Goal: Task Accomplishment & Management: Complete application form

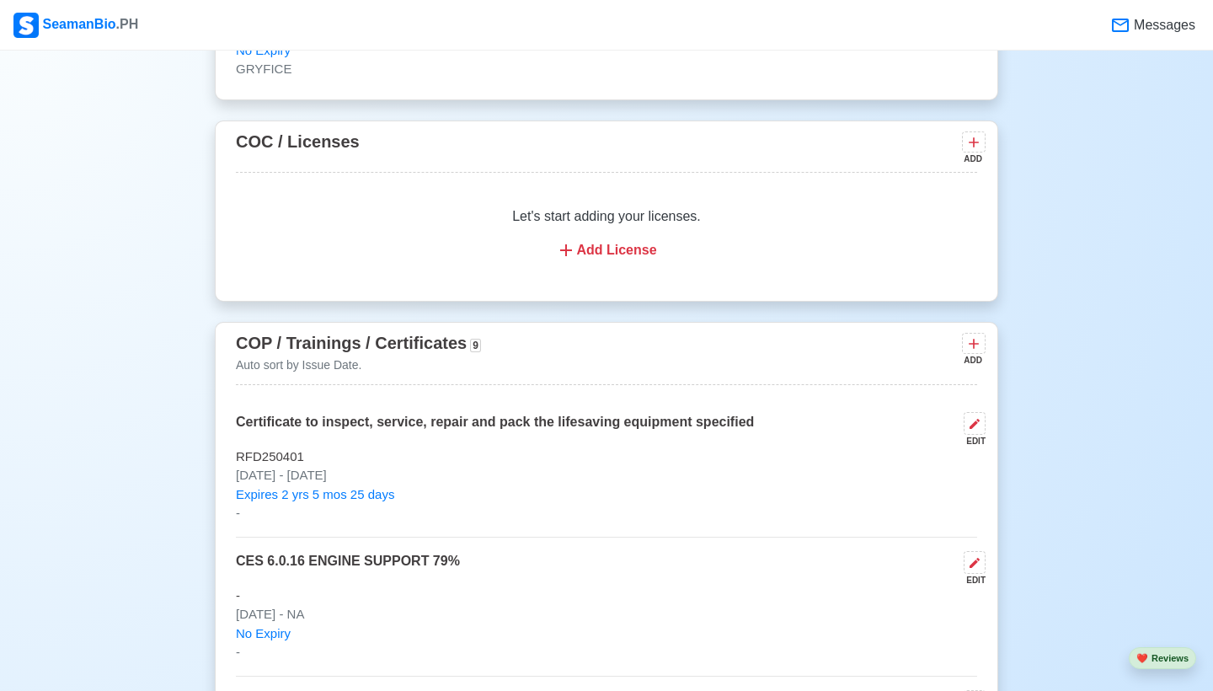
scroll to position [2126, 0]
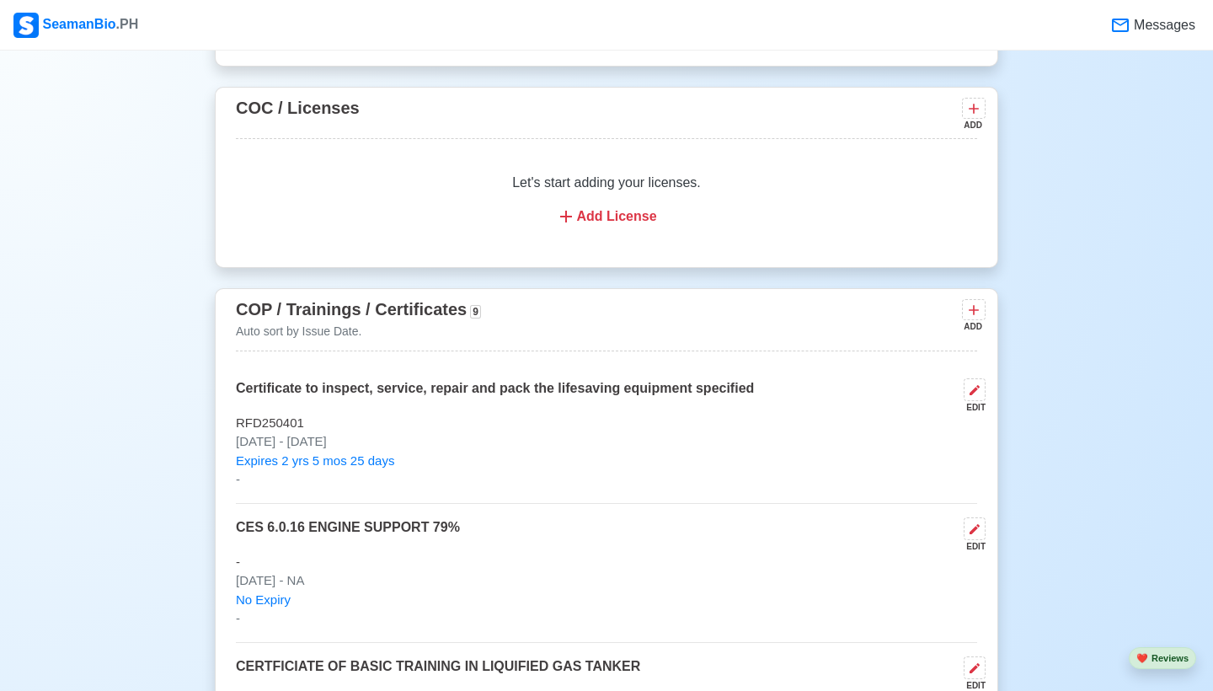
click at [588, 222] on div "Let's start adding your licenses. Add License" at bounding box center [606, 199] width 741 height 94
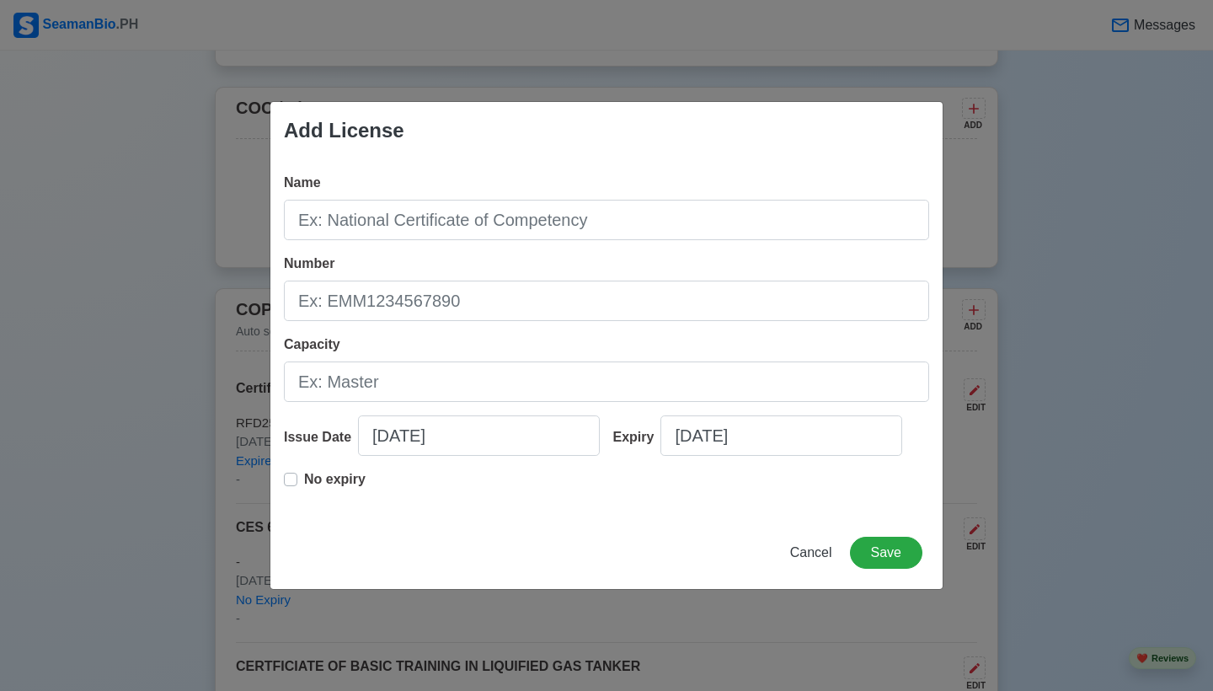
click at [794, 558] on span "Cancel" at bounding box center [811, 552] width 42 height 14
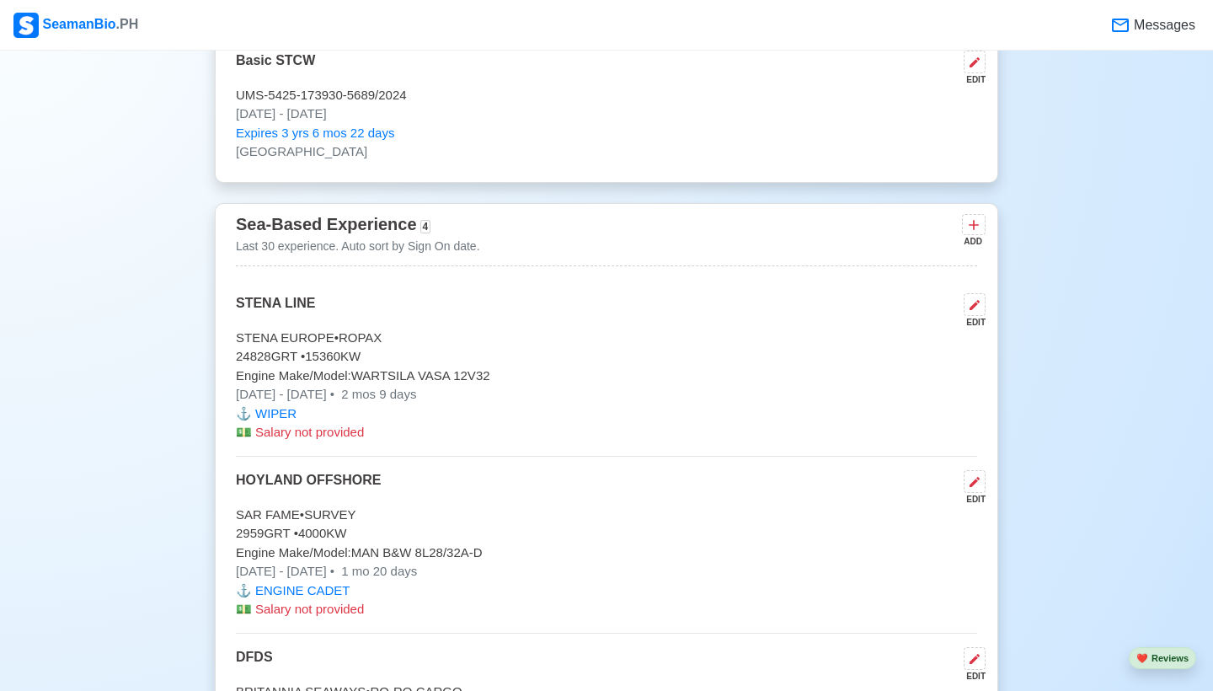
scroll to position [3561, 0]
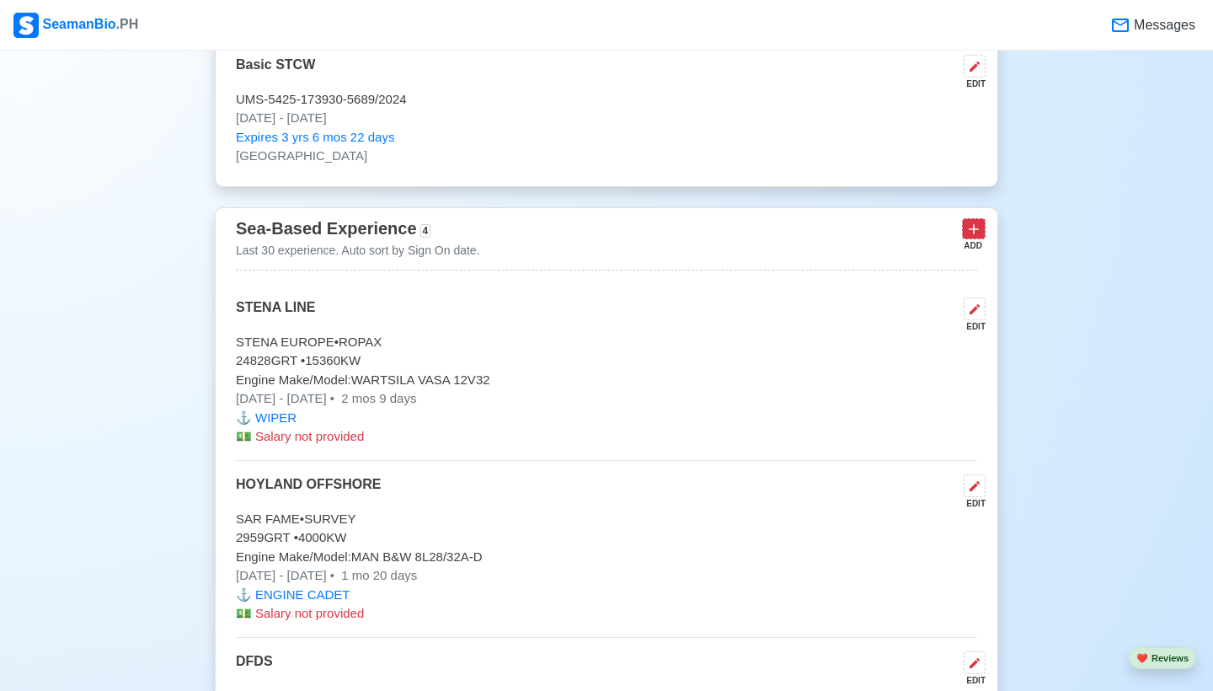
click at [970, 235] on icon at bounding box center [973, 229] width 17 height 17
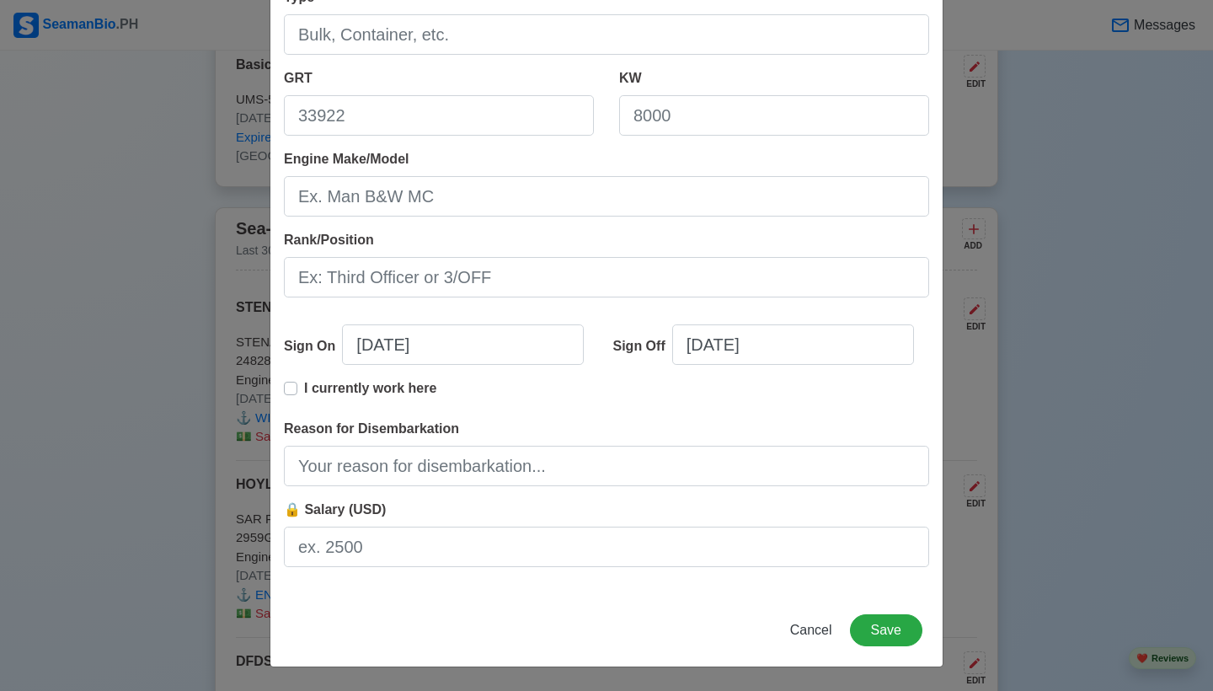
scroll to position [270, 0]
click at [731, 346] on input "[DATE]" at bounding box center [793, 344] width 242 height 40
select select "****"
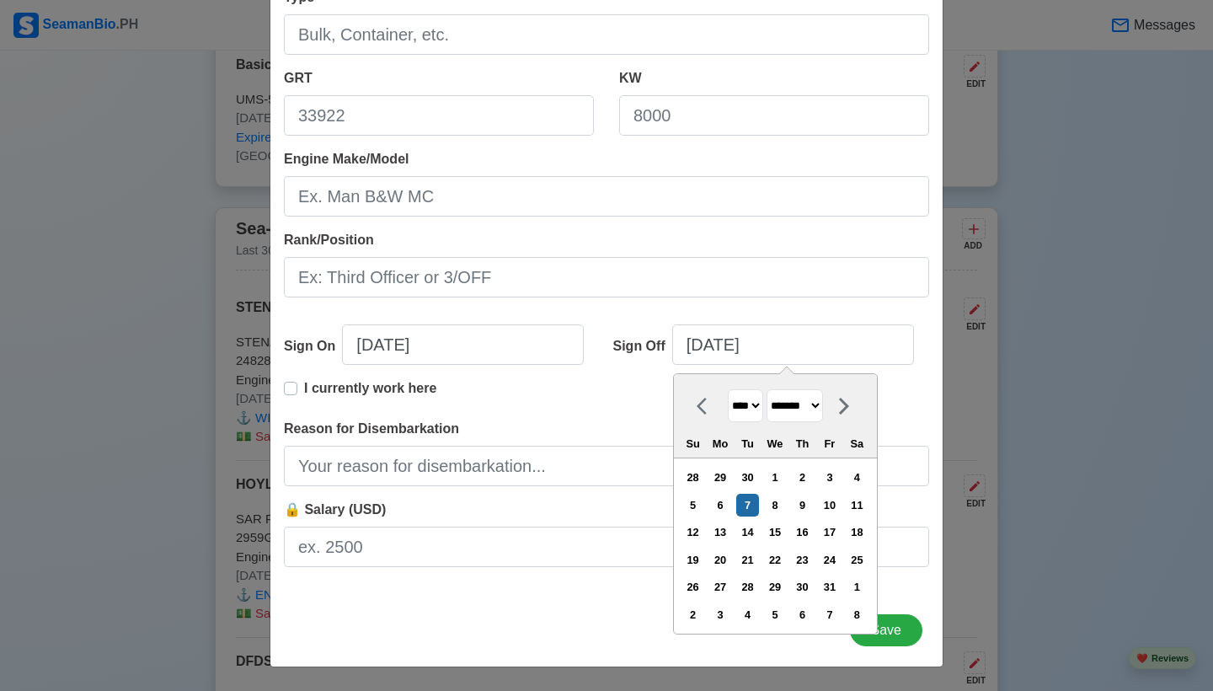
click at [702, 403] on icon at bounding box center [702, 406] width 10 height 17
select select "*********"
click at [786, 514] on div "10" at bounding box center [774, 505] width 23 height 23
type input "[DATE]"
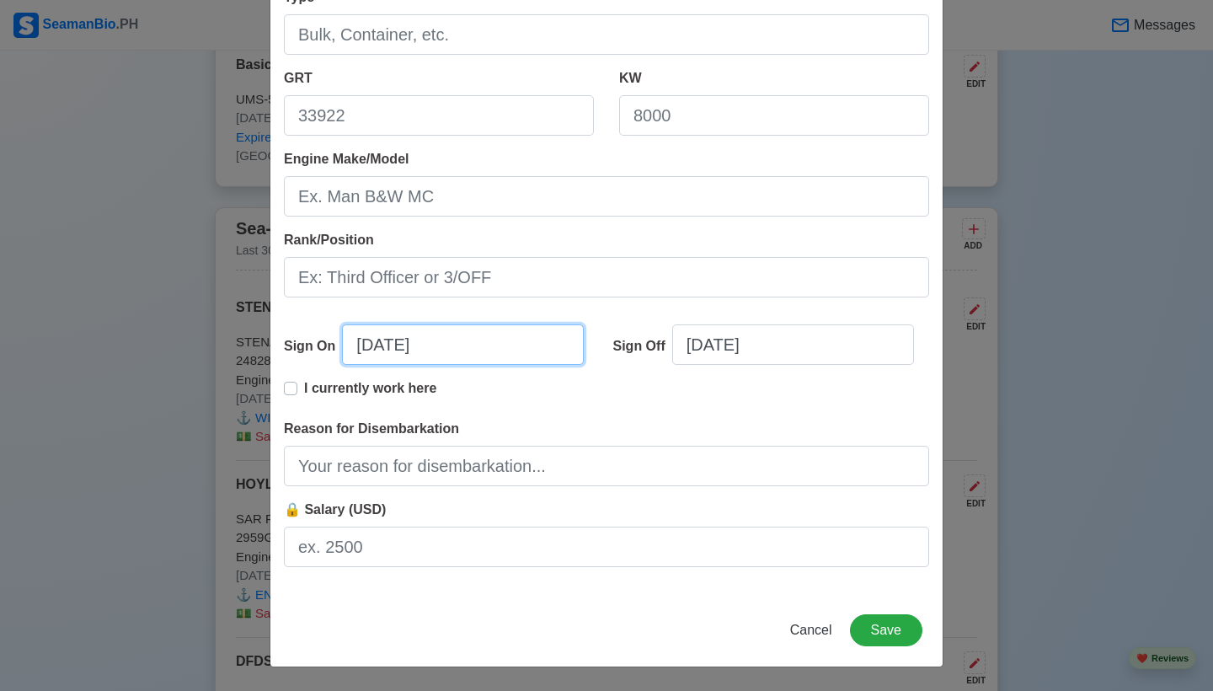
select select "****"
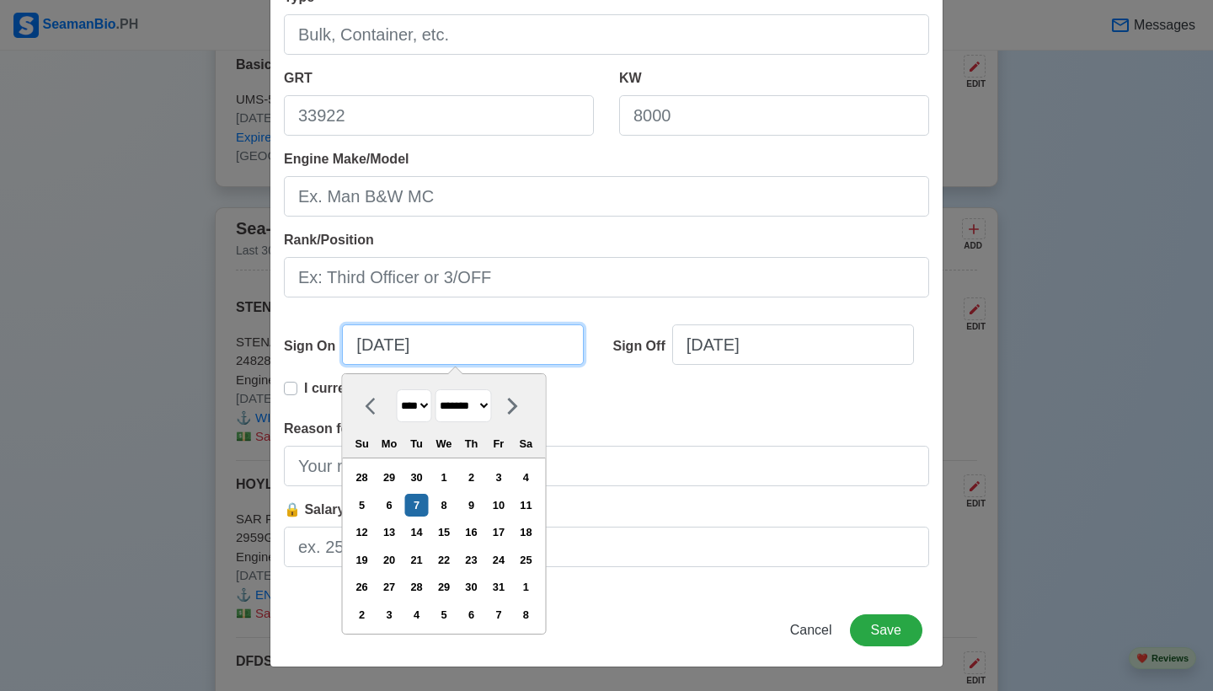
click at [443, 355] on input "[DATE]" at bounding box center [463, 344] width 242 height 40
click at [378, 407] on icon at bounding box center [376, 406] width 20 height 20
select select "******"
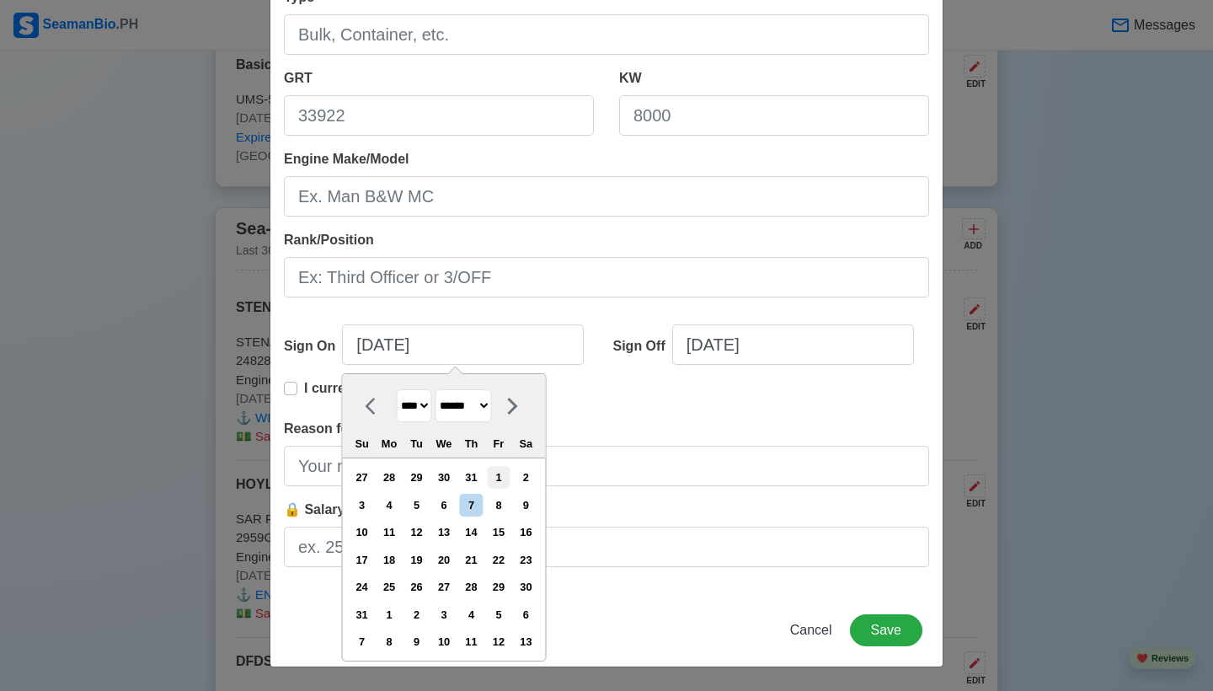
click at [510, 484] on div "1" at bounding box center [498, 477] width 23 height 23
type input "[DATE]"
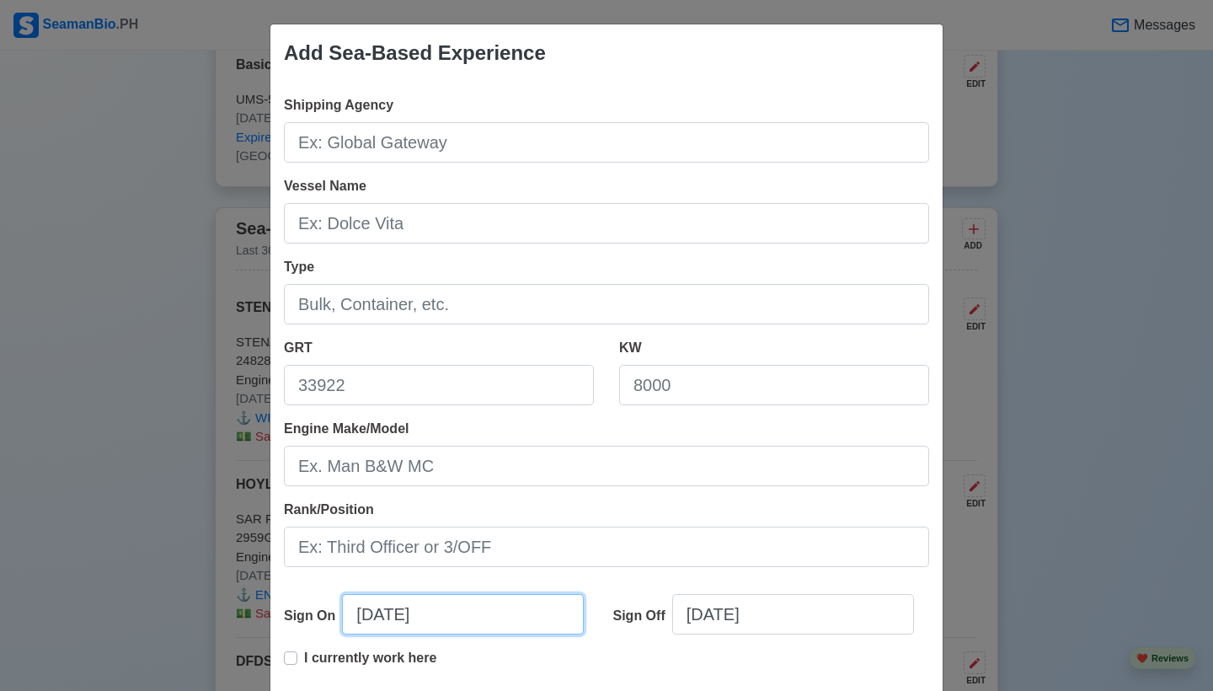
scroll to position [0, 0]
click at [458, 169] on div "Shipping Agency Vessel Name Type GRT KW Engine Make/Model Rank/Position Sign On…" at bounding box center [606, 473] width 672 height 782
click at [458, 164] on div "Shipping Agency Vessel Name Type GRT KW Engine Make/Model Rank/Position Sign On…" at bounding box center [606, 473] width 672 height 782
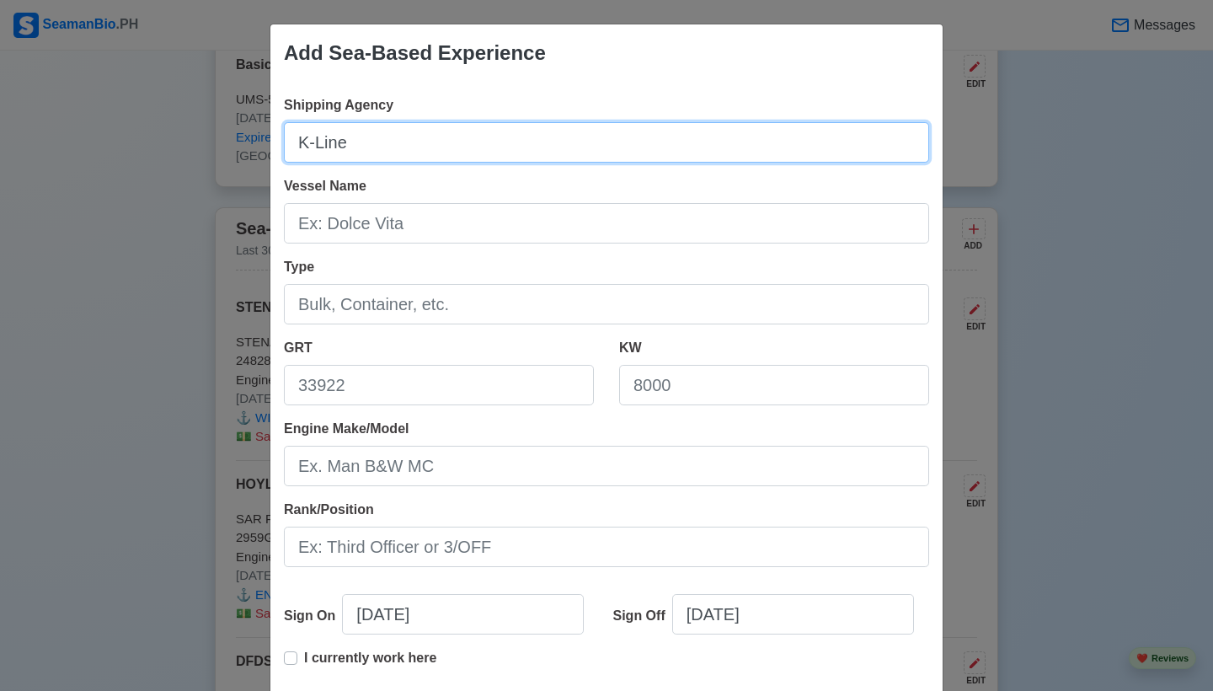
type input "K-Line"
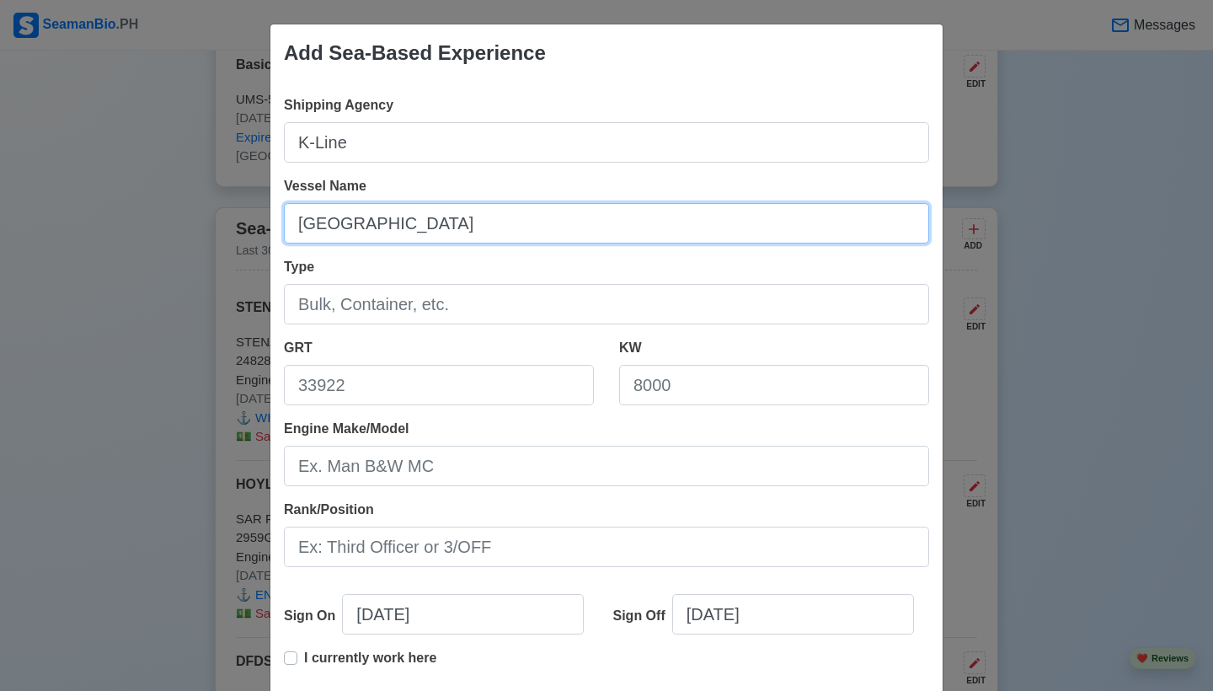
type input "[GEOGRAPHIC_DATA]"
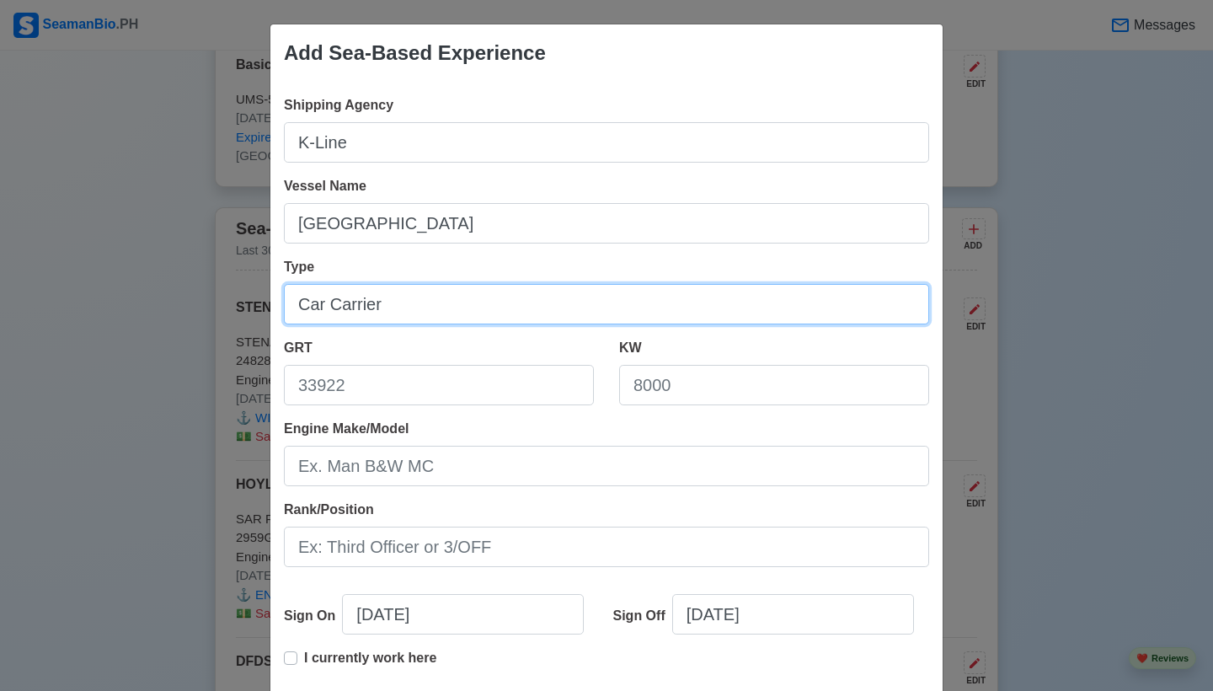
type input "Car Carrier"
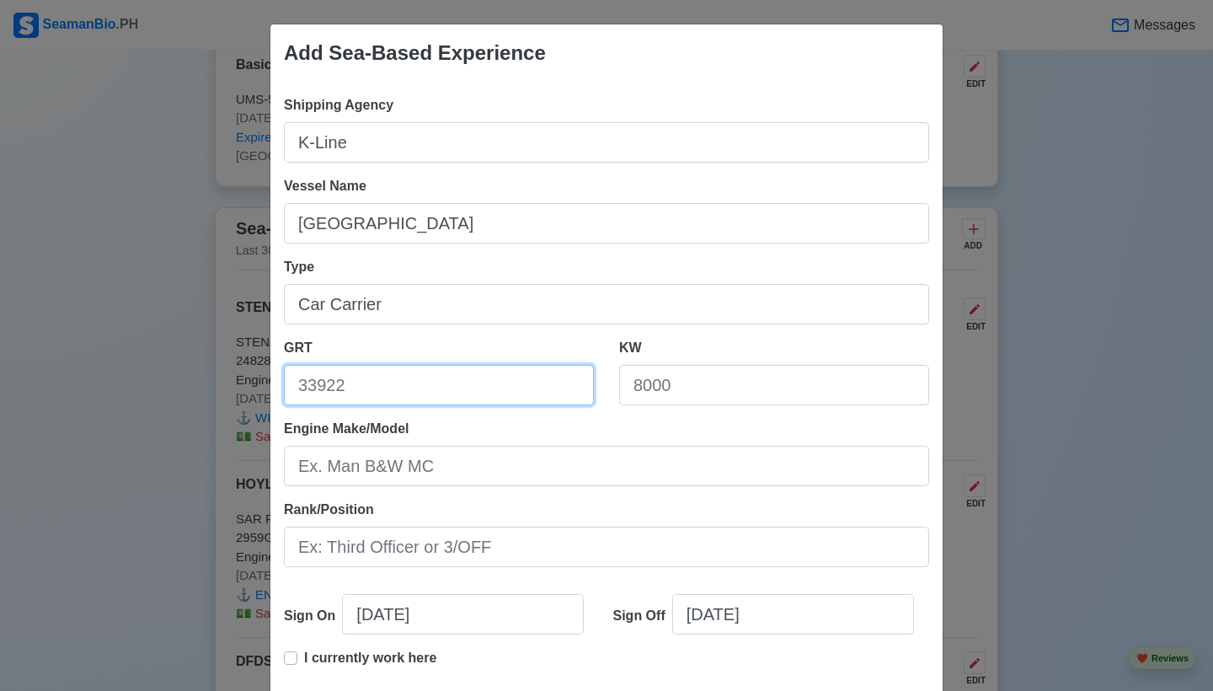
click at [344, 365] on input "GRT" at bounding box center [439, 385] width 310 height 40
type input "17735"
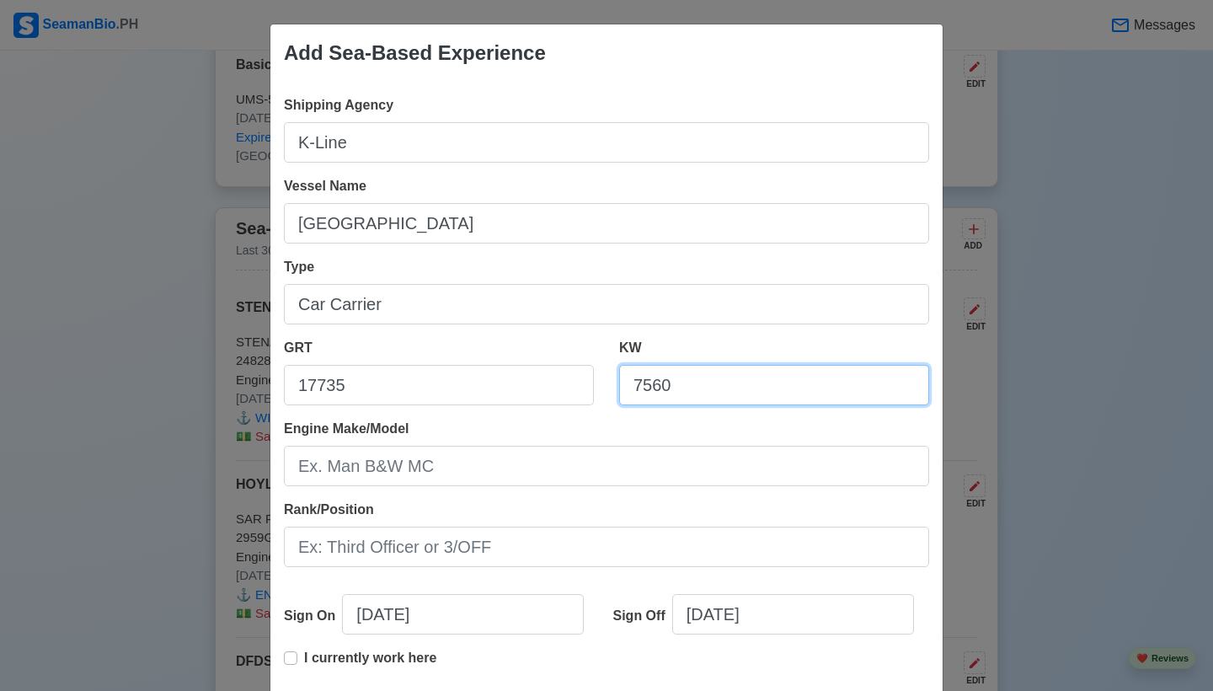
type input "7560"
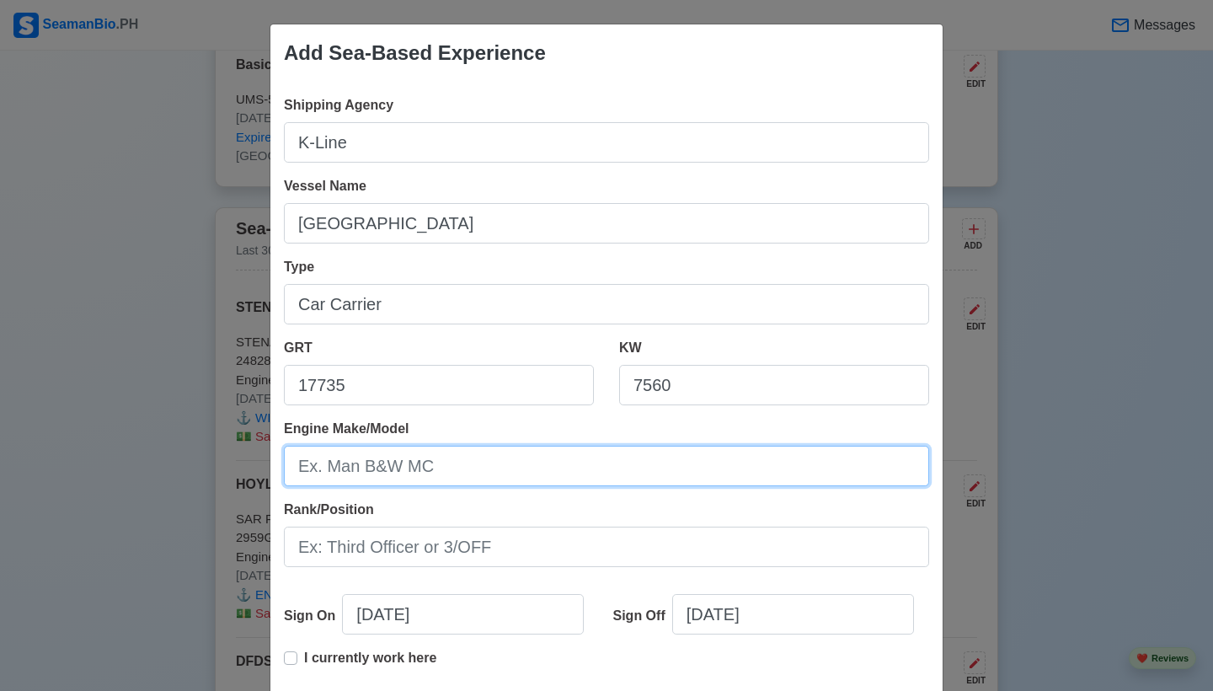
paste input "MAN B&W 7S42MC"
type input "MAN B&W 7S42MC"
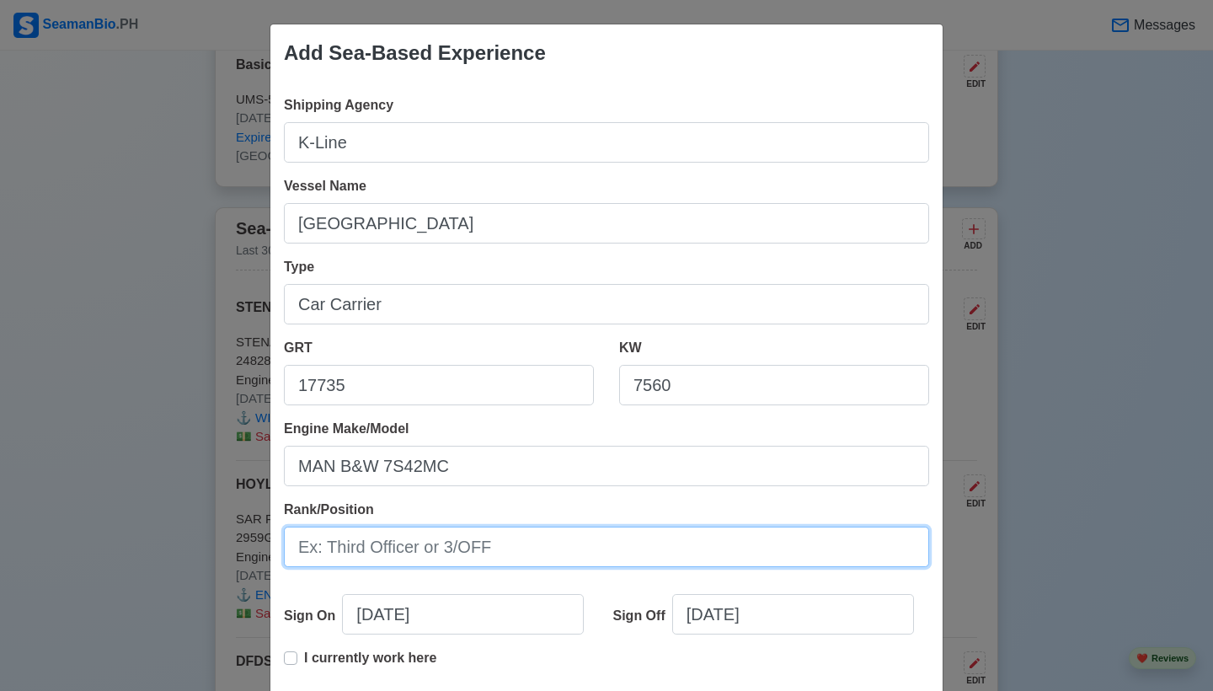
click at [366, 547] on input "Rank/Position" at bounding box center [606, 546] width 645 height 40
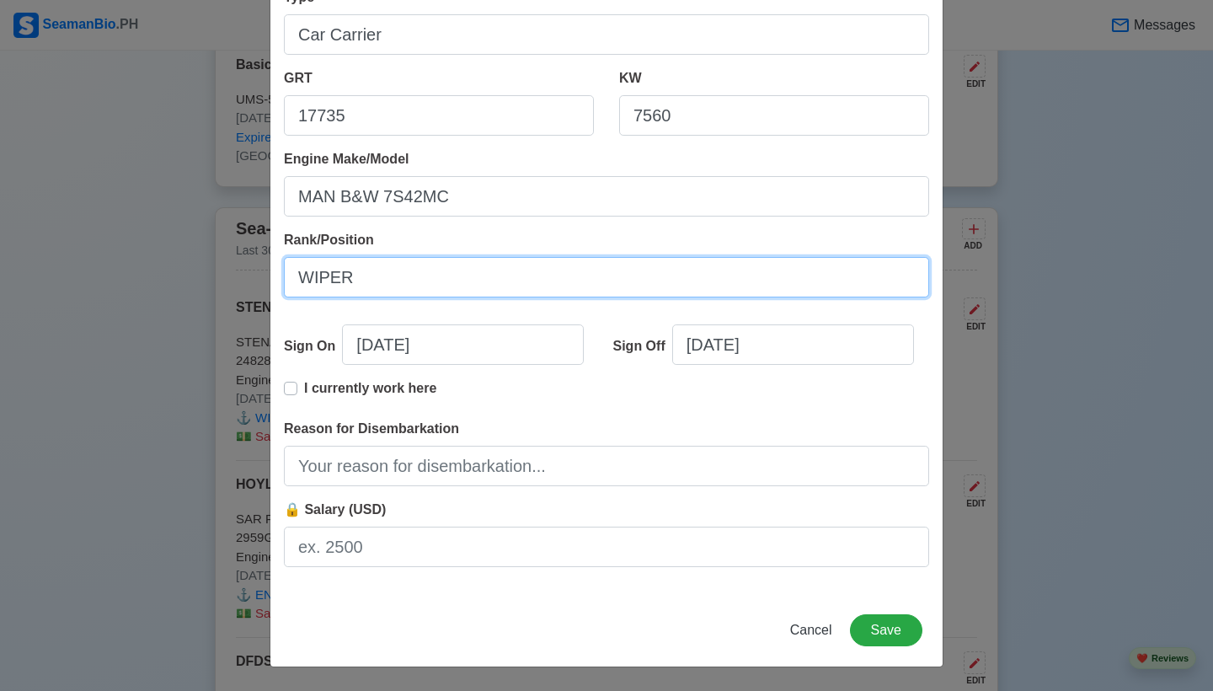
scroll to position [270, 0]
type input "WIPER"
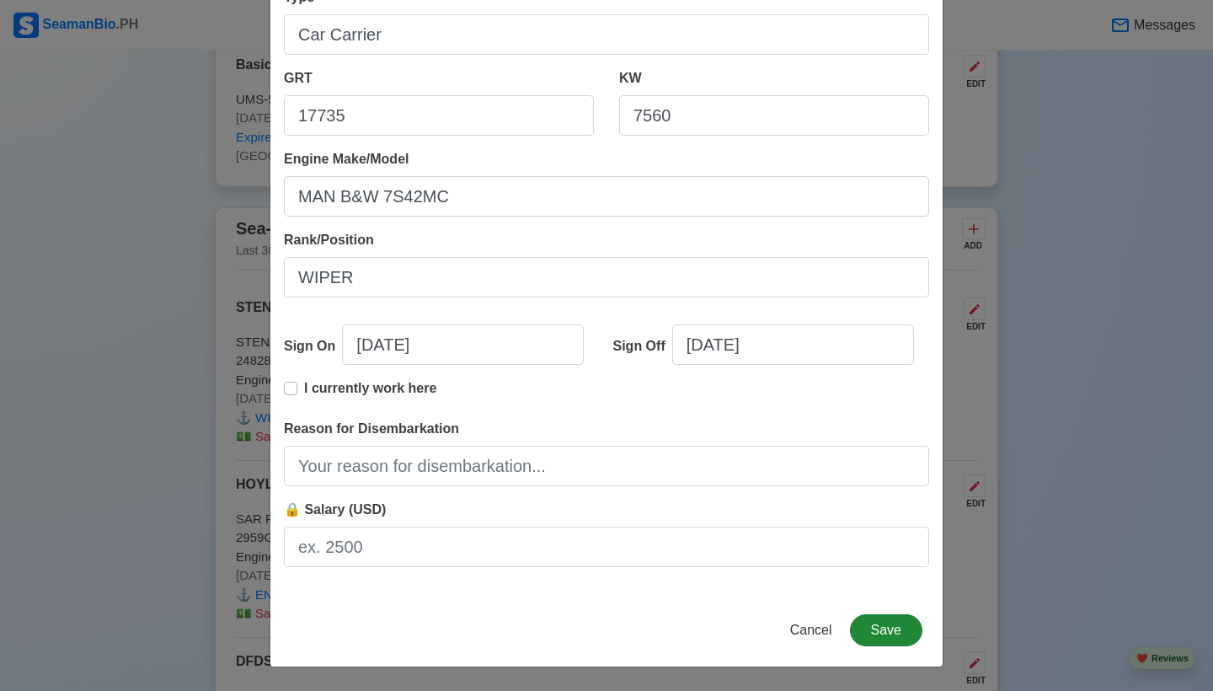
click at [878, 625] on button "Save" at bounding box center [886, 630] width 72 height 32
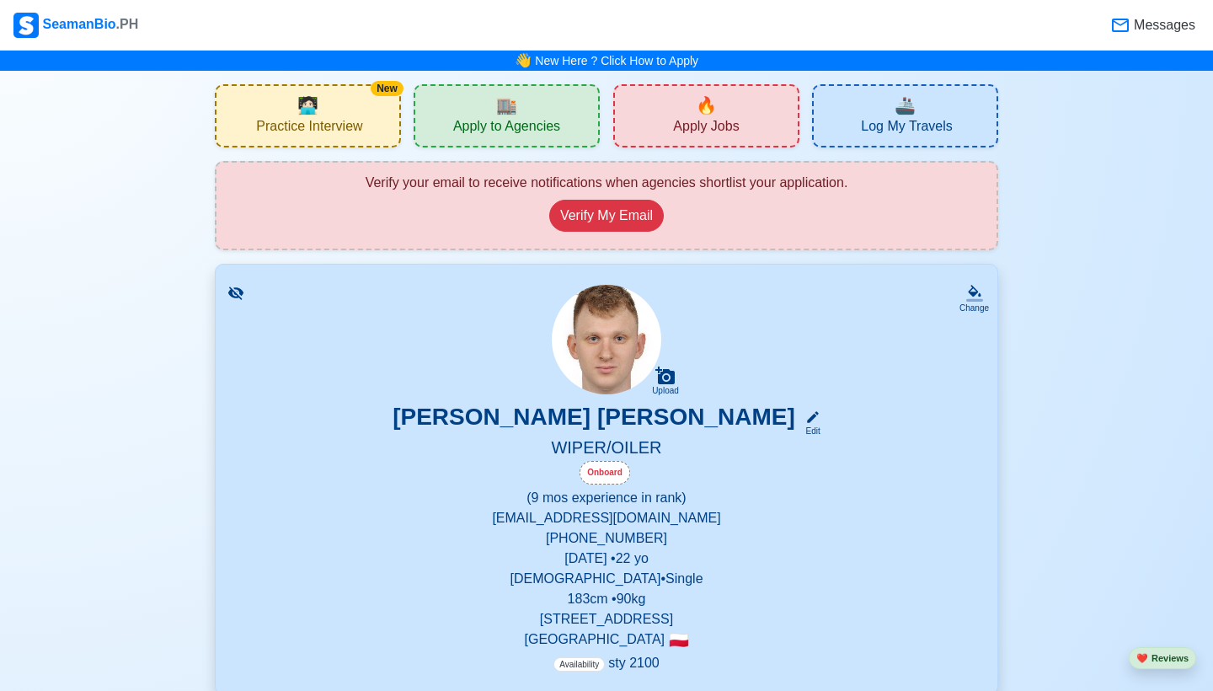
scroll to position [0, 0]
